Goal: Find specific page/section: Find specific page/section

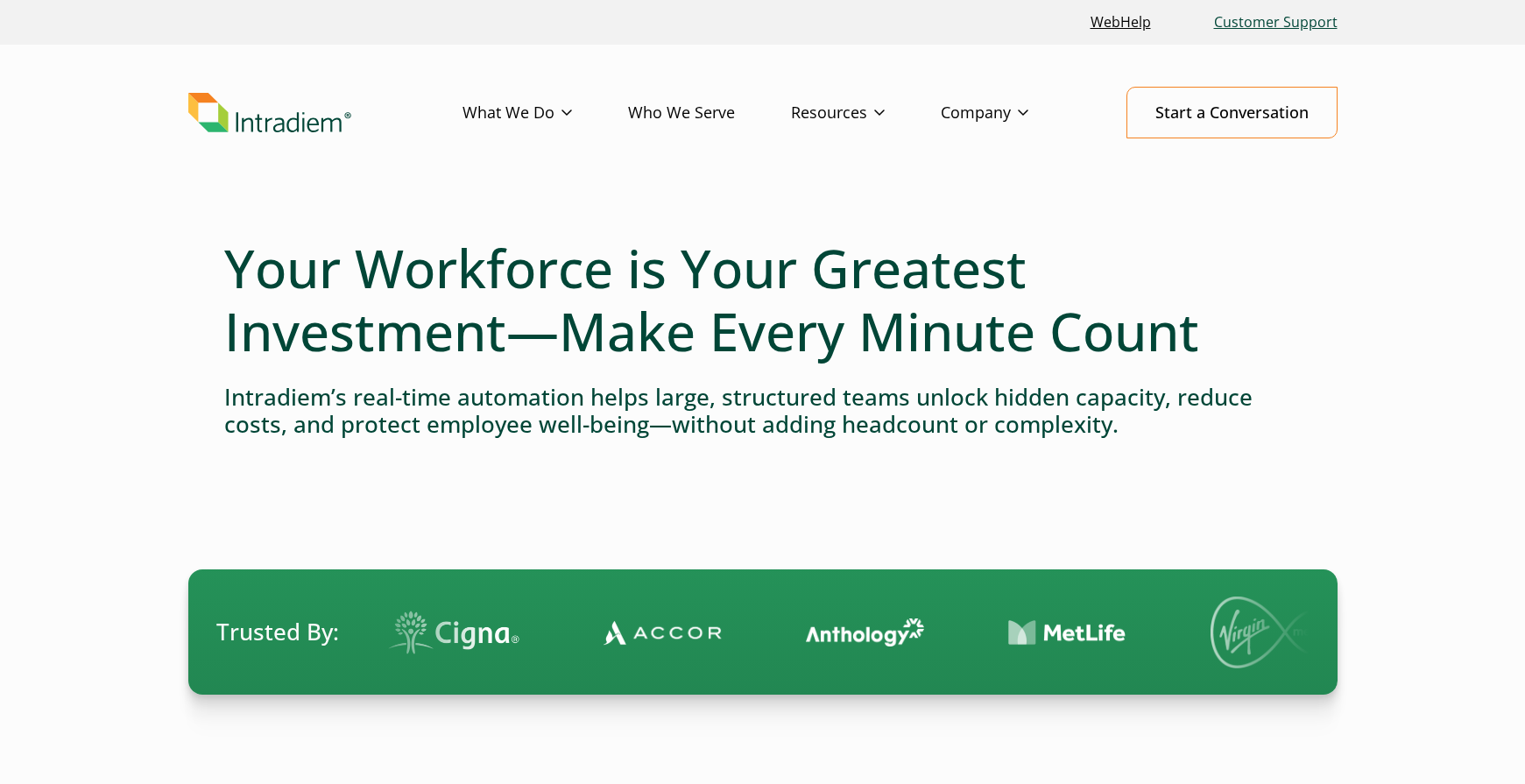
click at [1294, 16] on link "Customer Support" at bounding box center [1275, 22] width 137 height 37
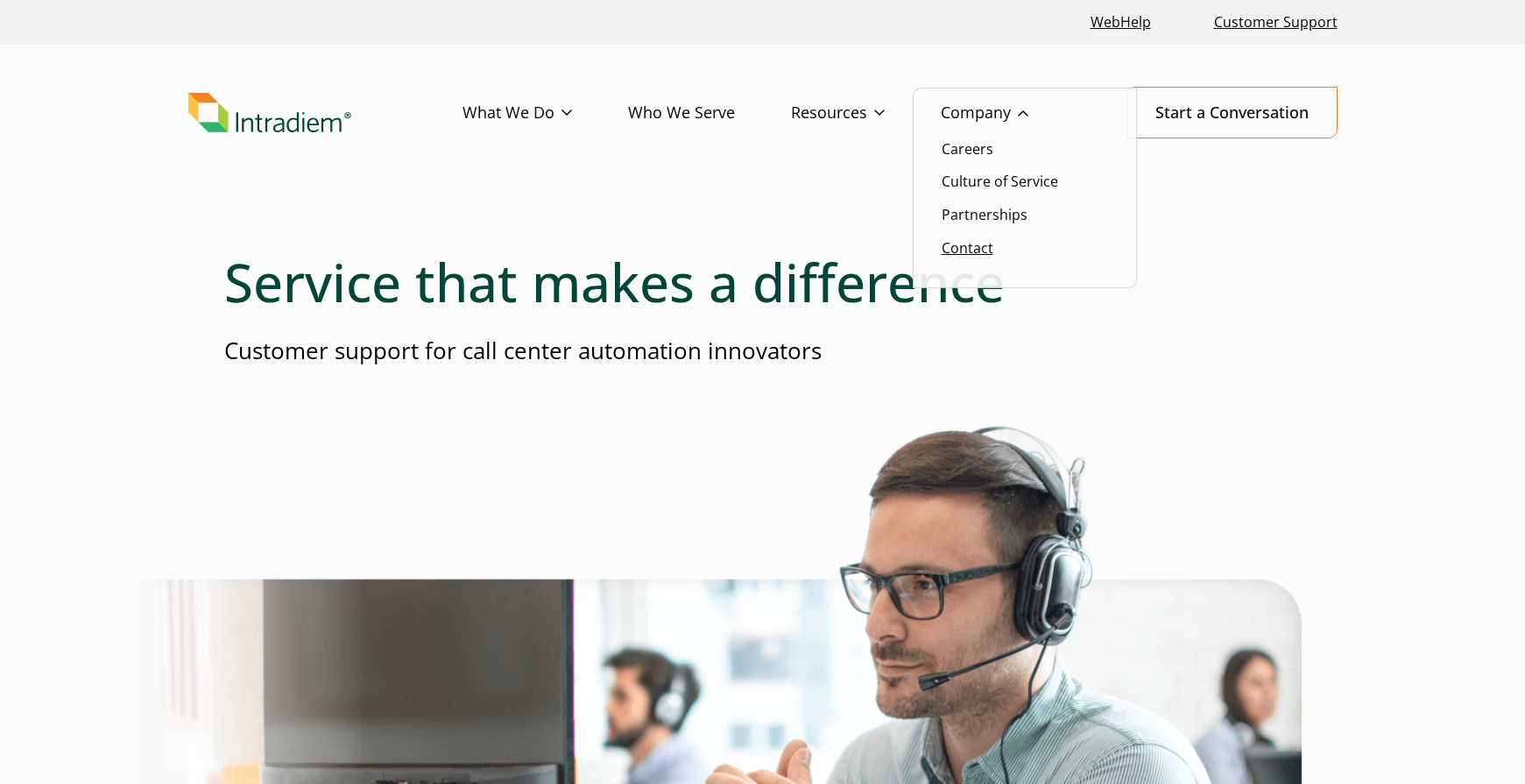
click at [968, 240] on link "Contact" at bounding box center [967, 248] width 52 height 19
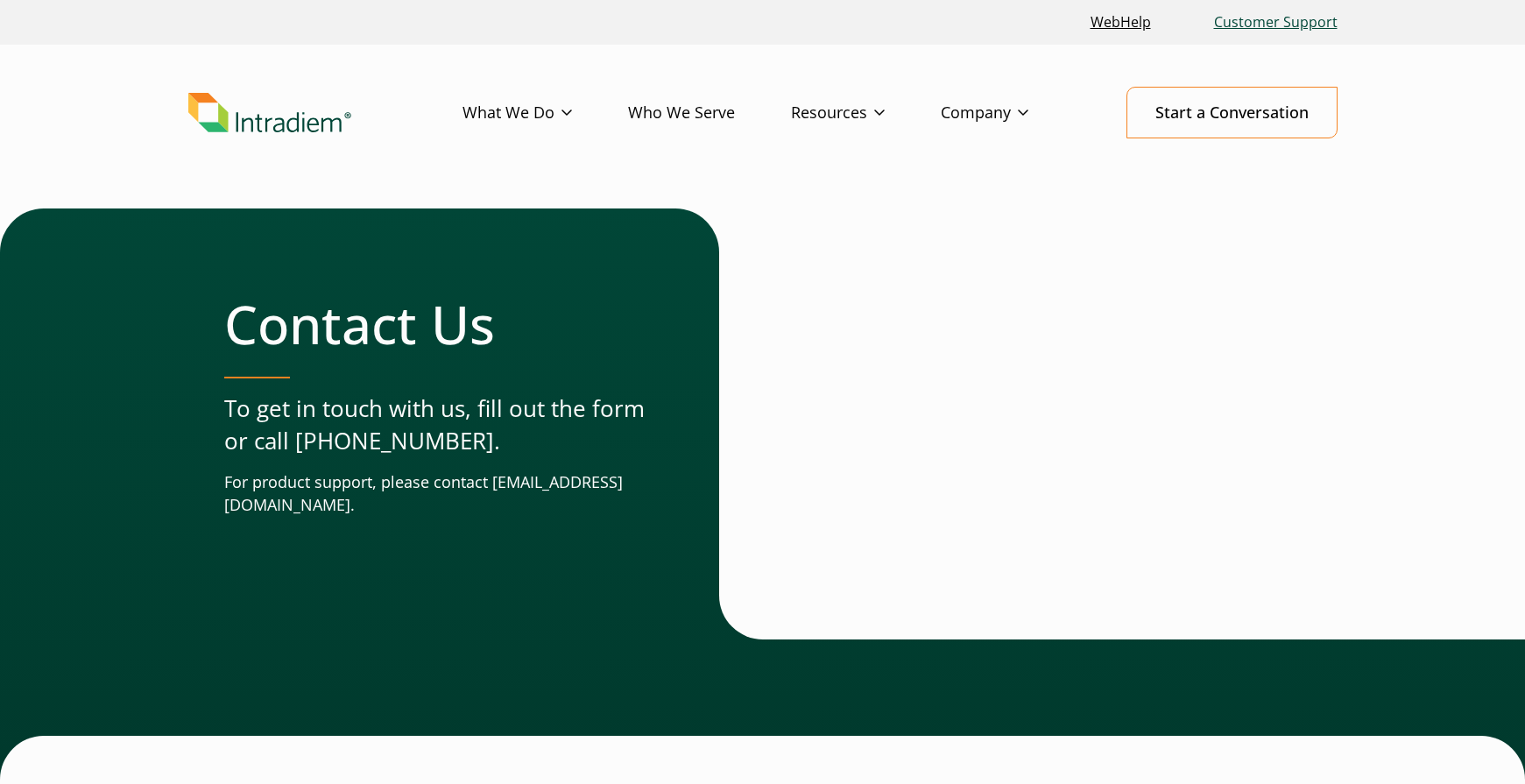
click at [1288, 26] on link "Customer Support" at bounding box center [1275, 22] width 137 height 37
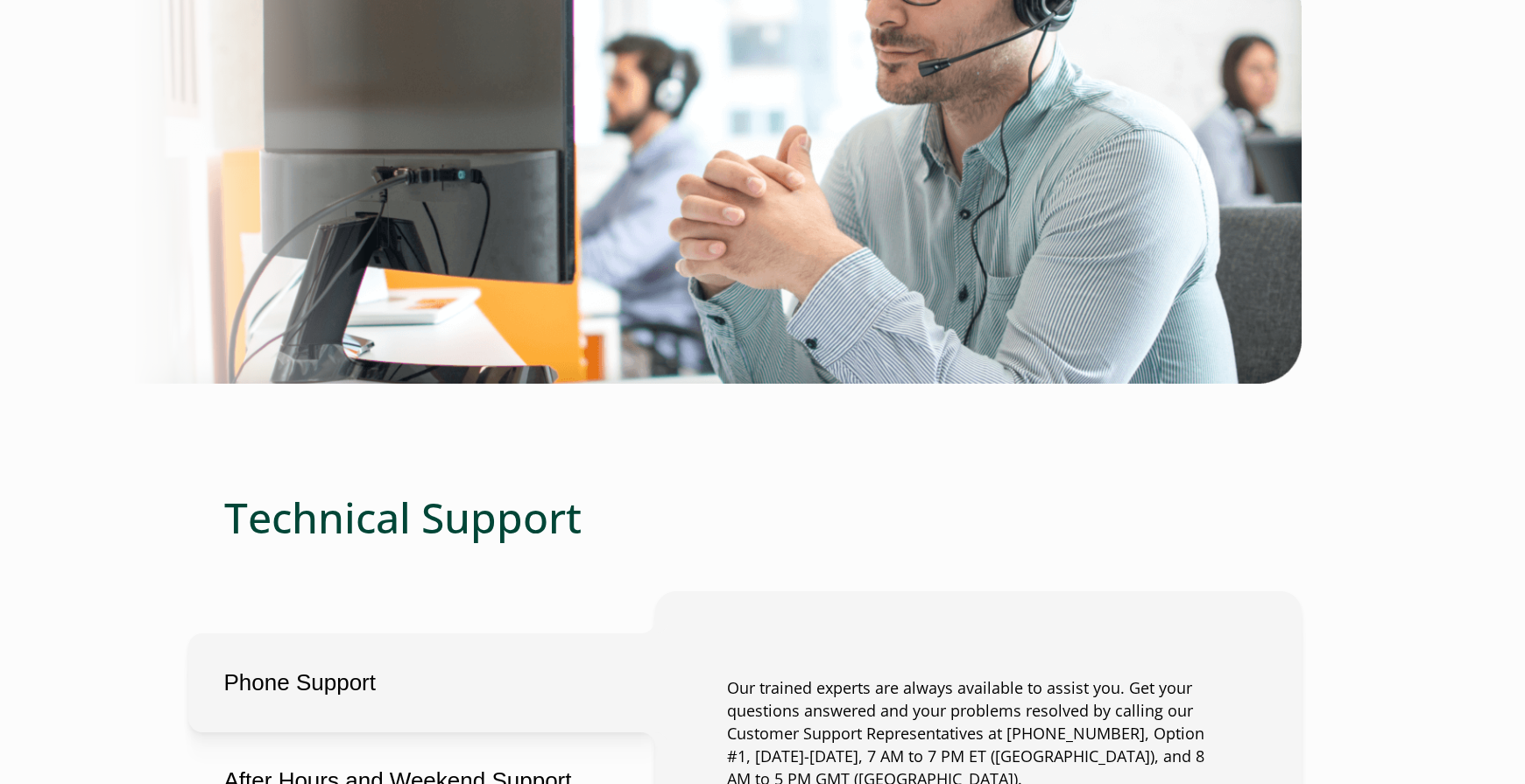
scroll to position [1051, 0]
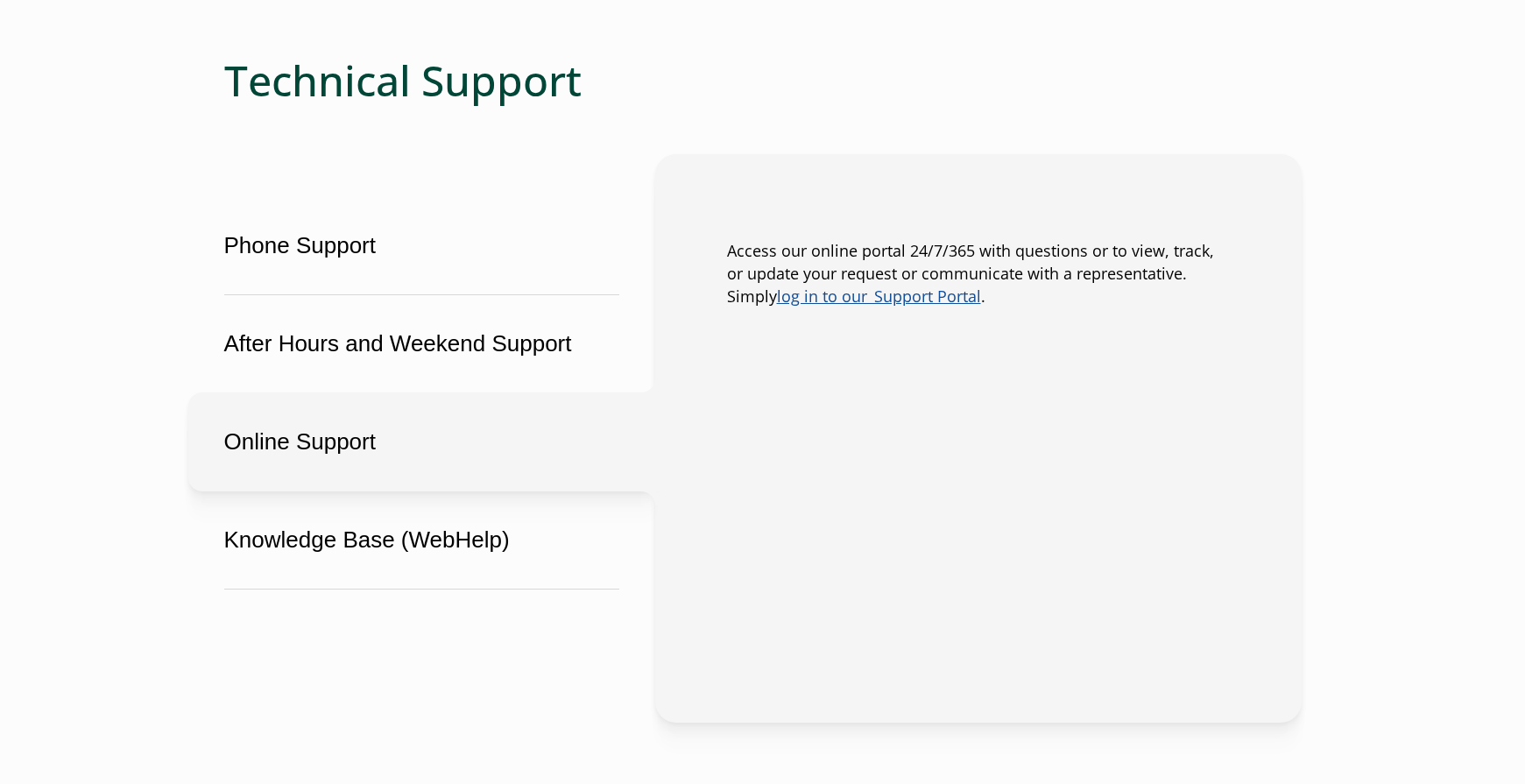
click at [372, 457] on button "Online Support" at bounding box center [421, 441] width 467 height 99
click at [385, 429] on button "Online Support" at bounding box center [421, 441] width 467 height 99
click at [880, 302] on link "log in to our  Support Portal" at bounding box center [879, 295] width 204 height 21
